Goal: Find specific page/section: Find specific page/section

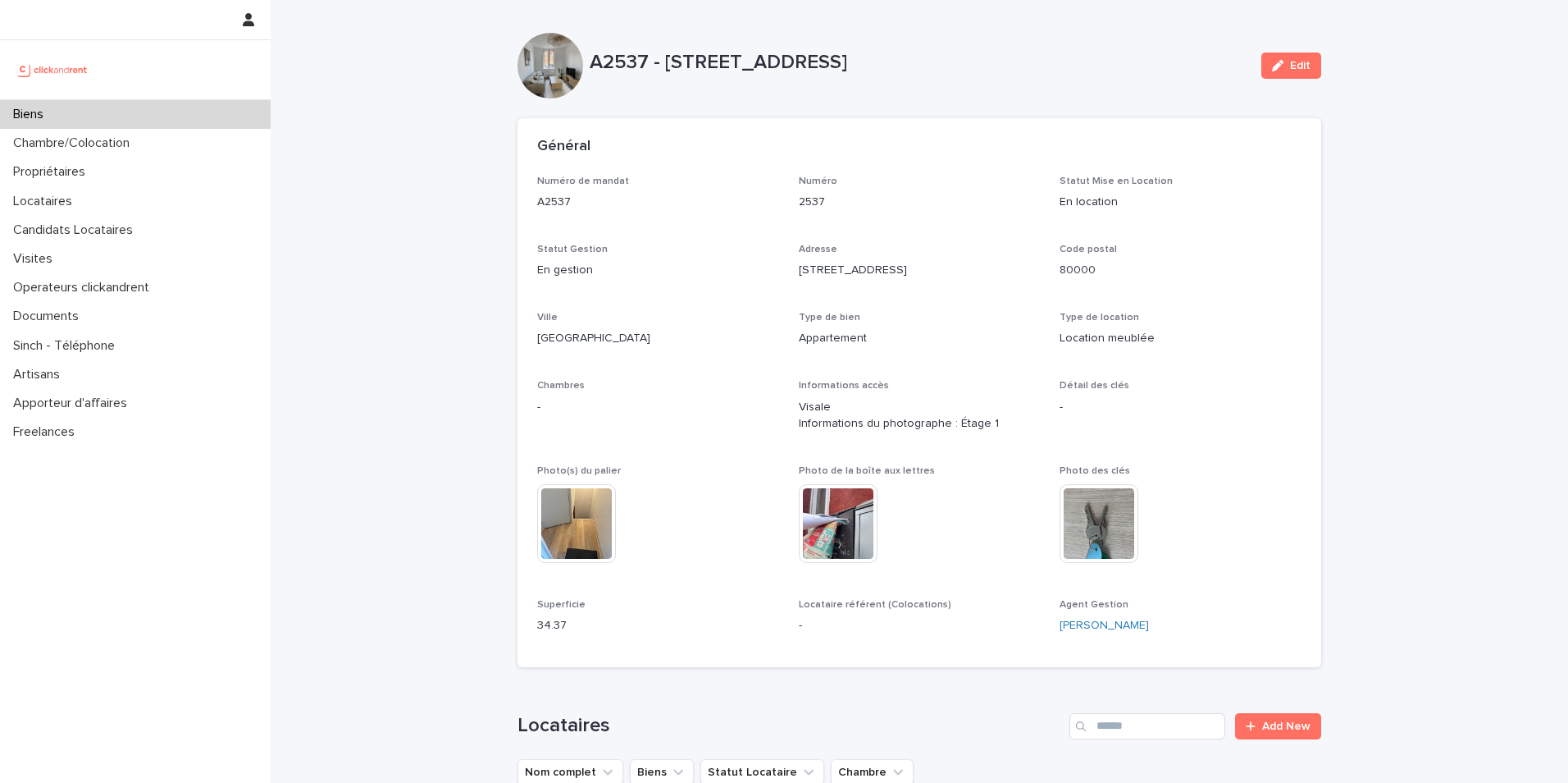
click at [92, 119] on div "Biens" at bounding box center [135, 114] width 271 height 29
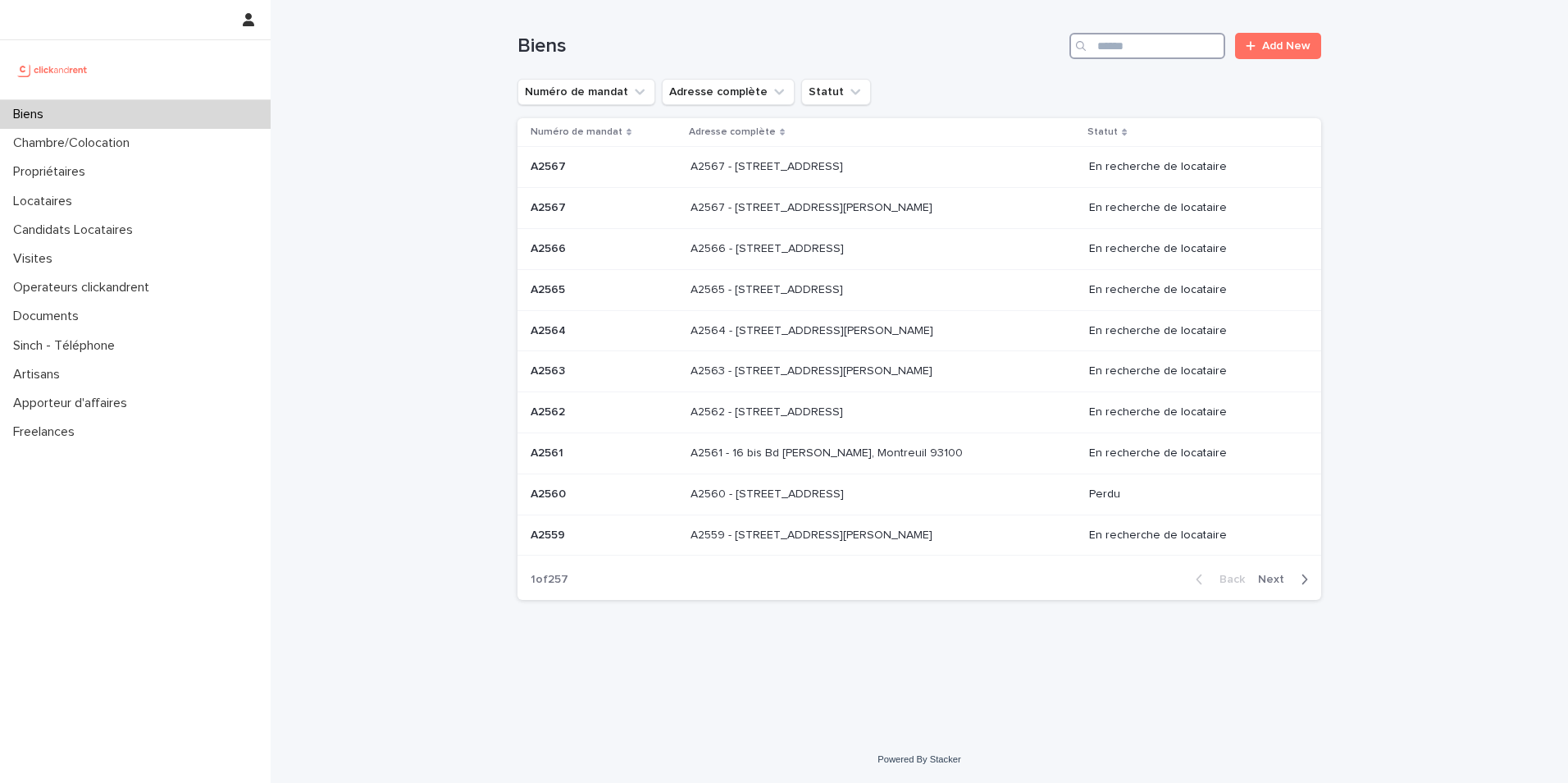
click at [1106, 53] on input "Search" at bounding box center [1147, 46] width 155 height 26
type input "*****"
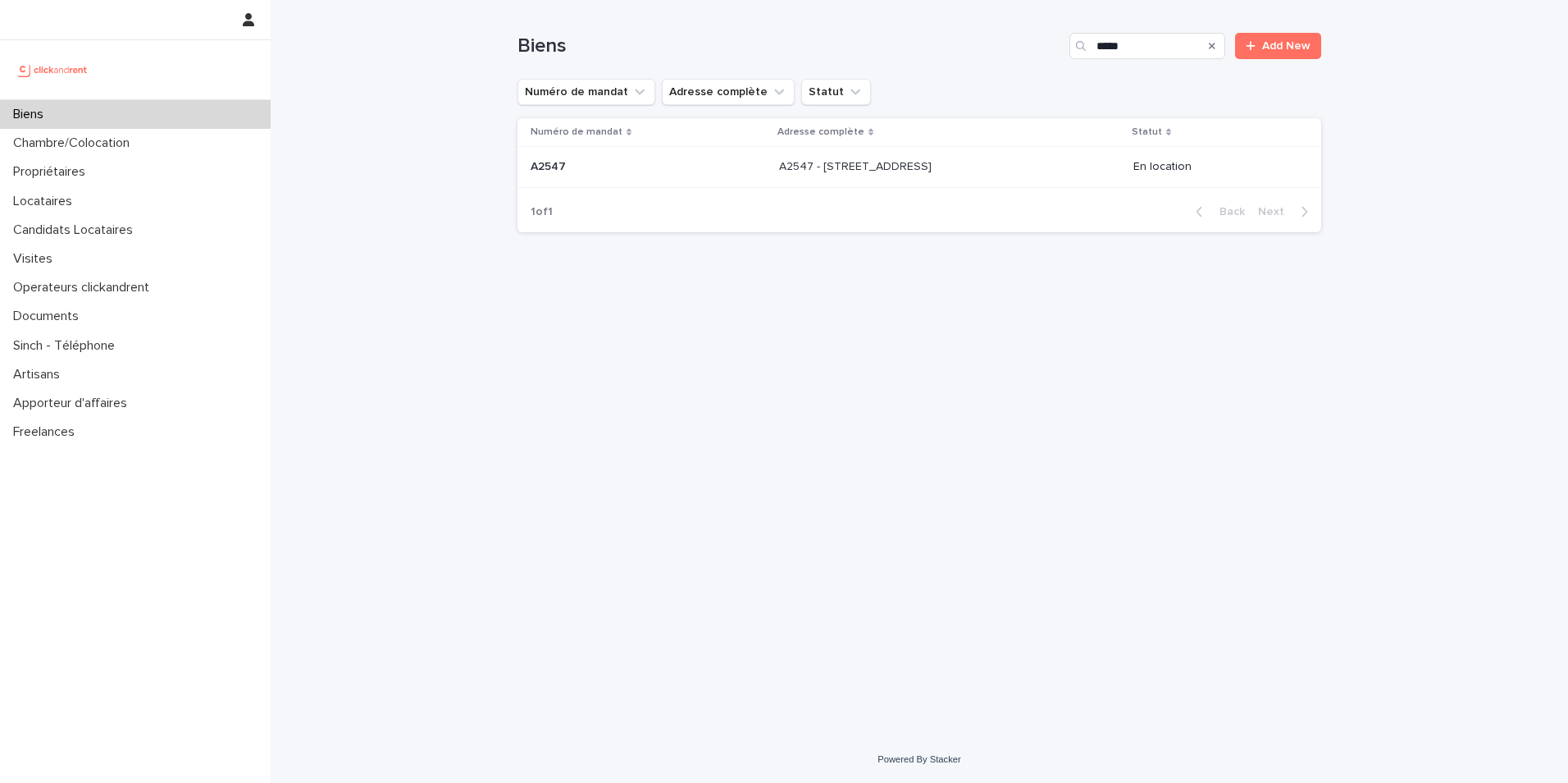
click at [529, 164] on td "A2547 A2547" at bounding box center [644, 167] width 255 height 41
